Goal: Check status: Check status

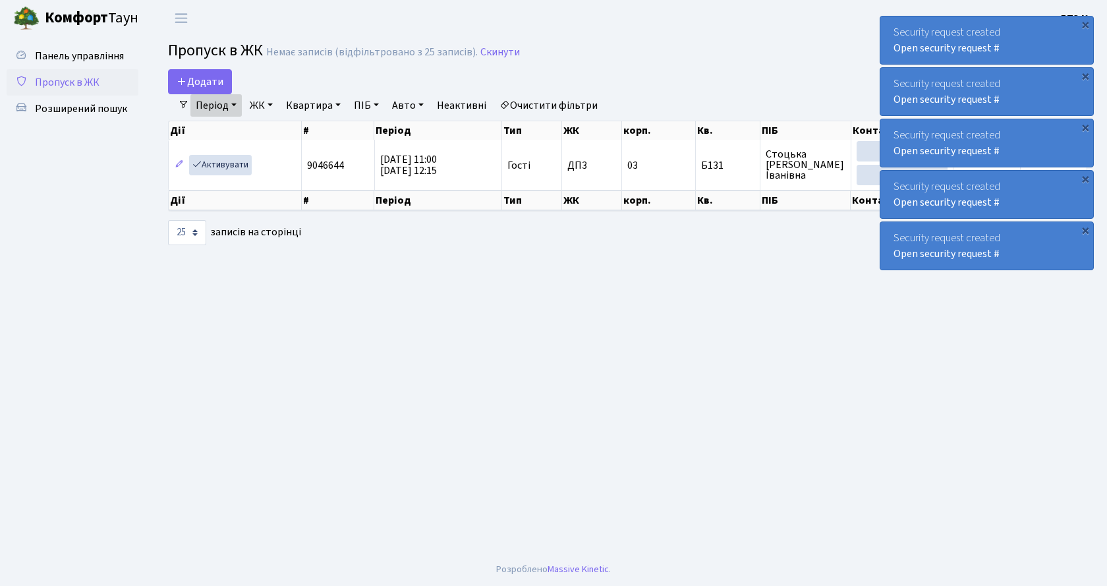
select select "25"
